Goal: Transaction & Acquisition: Obtain resource

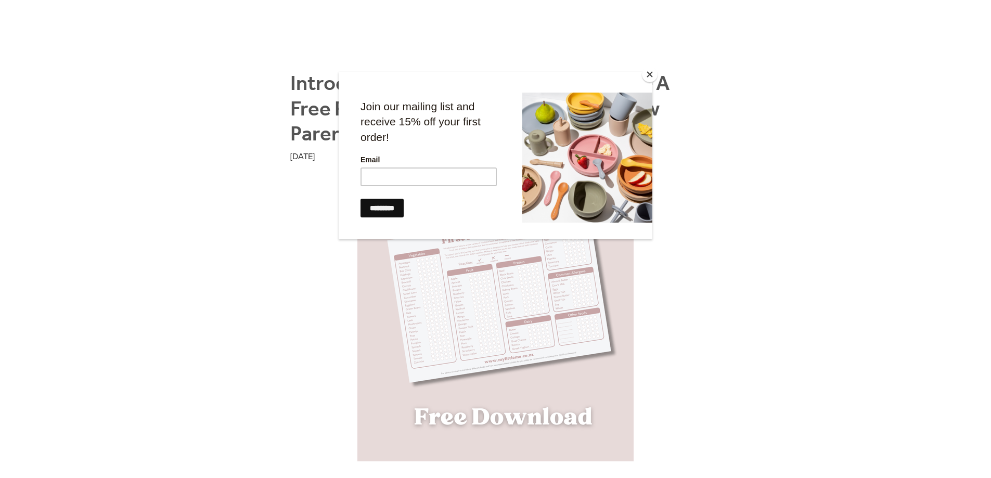
click at [647, 73] on button "Close" at bounding box center [650, 75] width 16 height 16
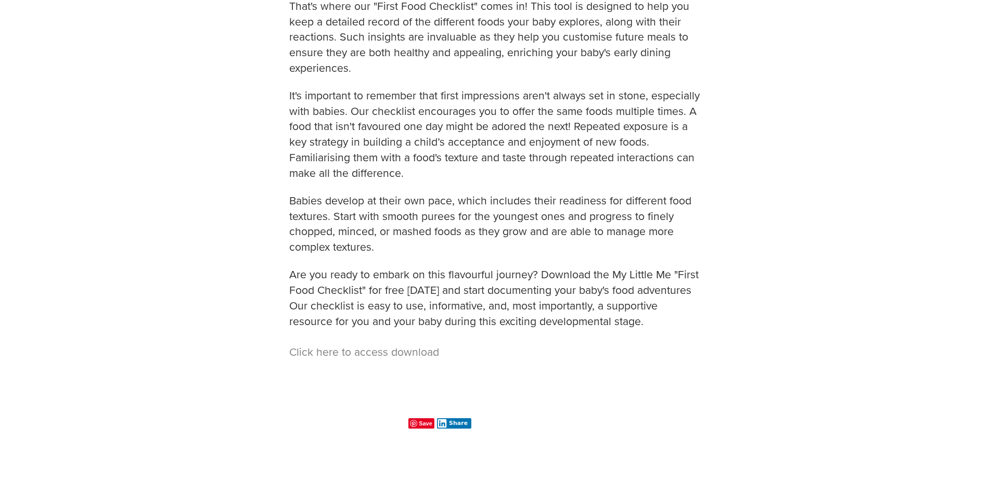
scroll to position [833, 0]
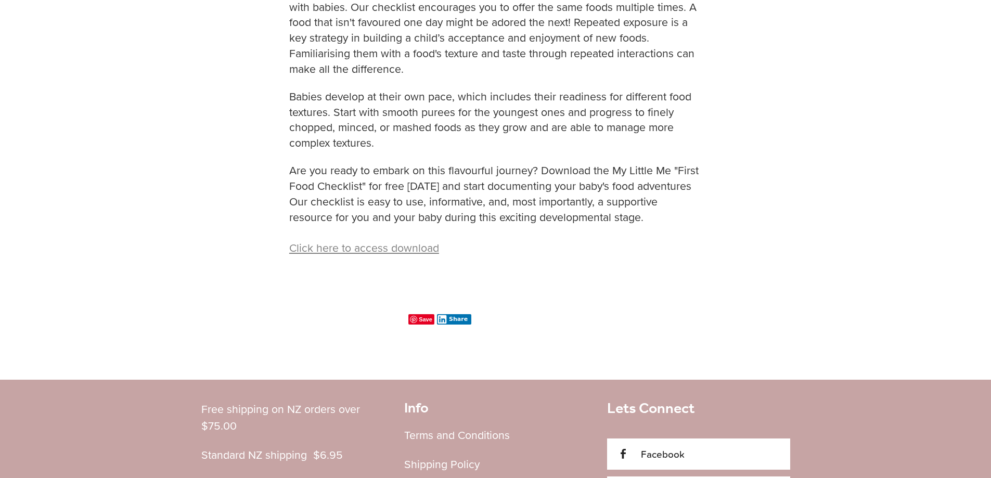
click at [382, 251] on link "Click here to access download" at bounding box center [364, 248] width 150 height 16
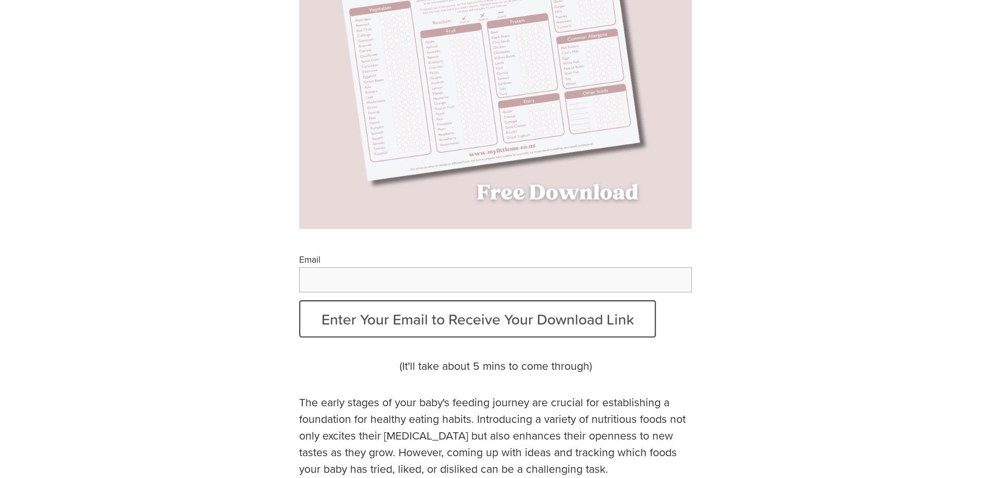
scroll to position [260, 0]
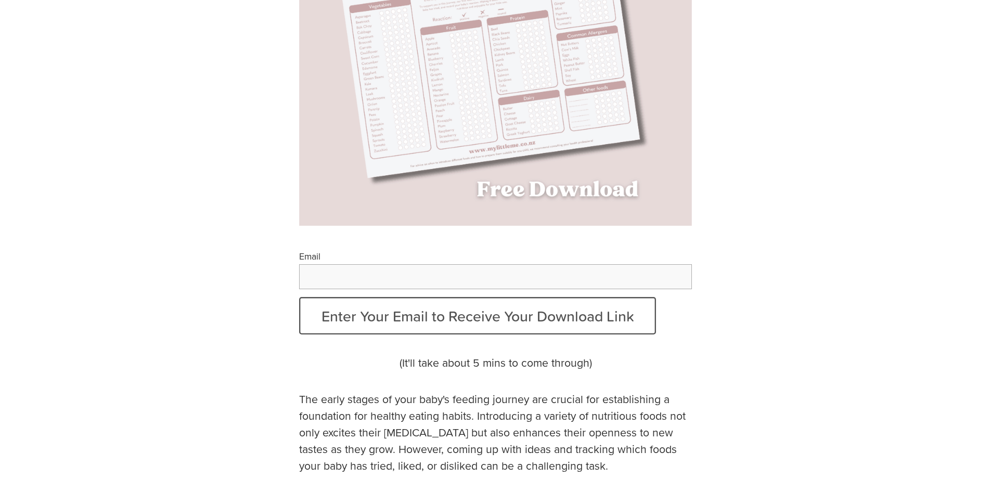
click at [530, 273] on input "Email" at bounding box center [495, 276] width 393 height 25
type input "**********"
click at [299, 297] on button "Enter Your Email to Receive Your Download Link" at bounding box center [478, 315] width 358 height 37
